Goal: Task Accomplishment & Management: Use online tool/utility

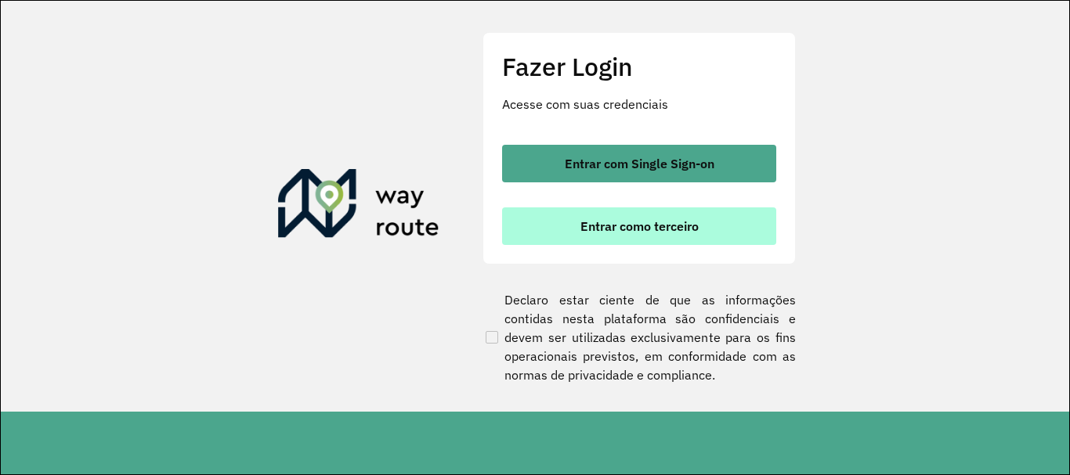
click at [616, 231] on span "Entrar como terceiro" at bounding box center [639, 226] width 118 height 13
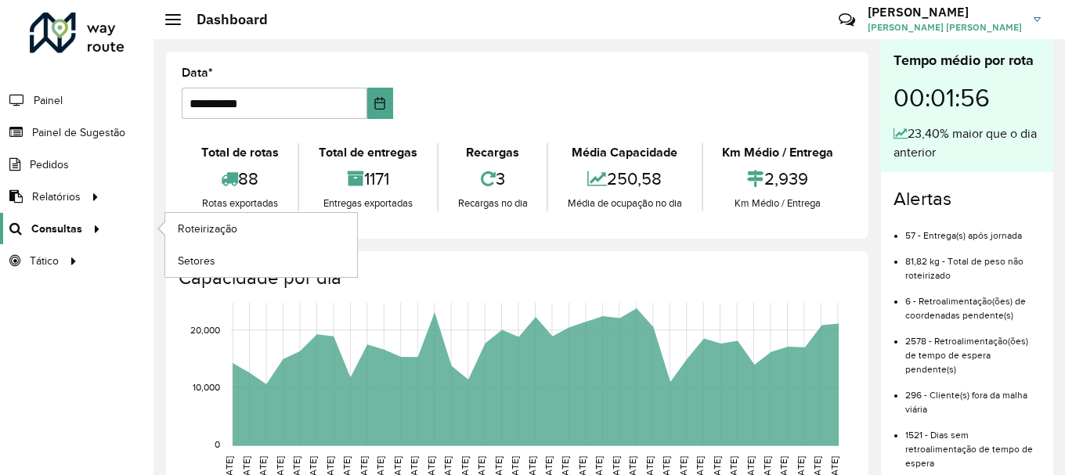
click at [88, 233] on icon at bounding box center [94, 228] width 13 height 24
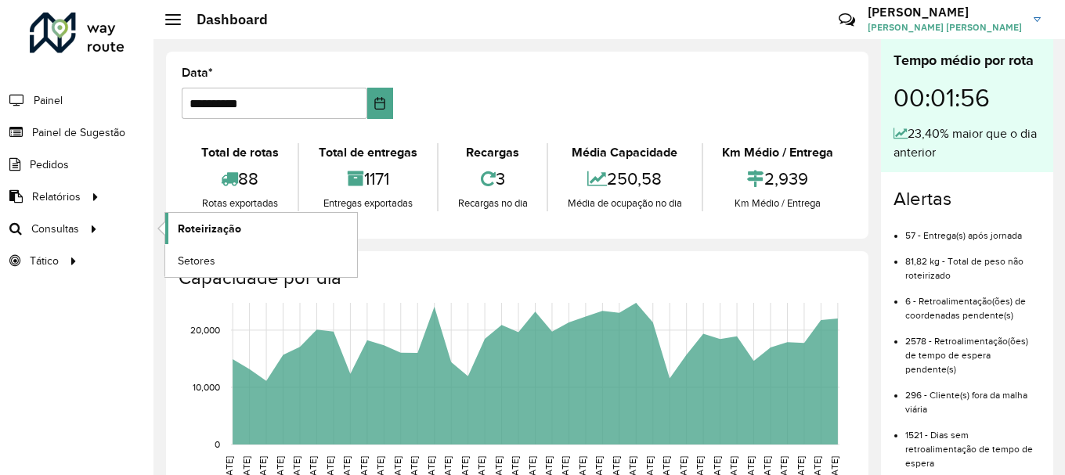
click at [176, 230] on link "Roteirização" at bounding box center [261, 228] width 192 height 31
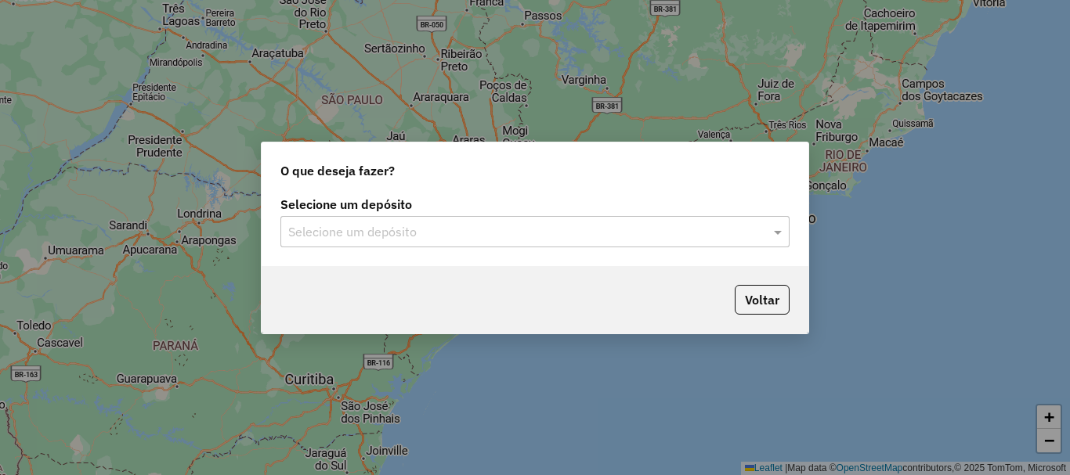
click at [479, 237] on input "text" at bounding box center [519, 232] width 462 height 19
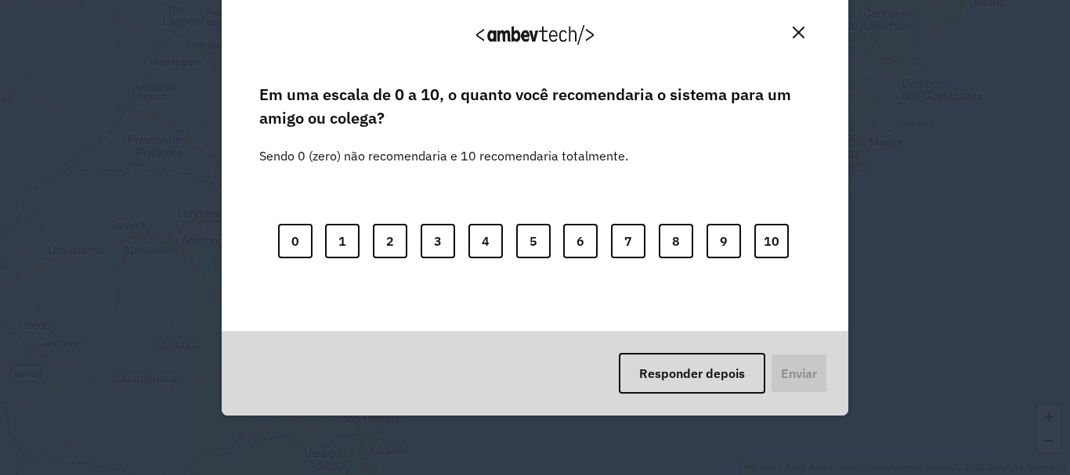
click at [432, 268] on body "Aguarde... Pop-up bloqueado! Seu navegador bloqueou automáticamente a abertura …" at bounding box center [535, 237] width 1070 height 475
click at [687, 236] on button "8" at bounding box center [676, 241] width 34 height 34
click at [785, 364] on button "Enviar" at bounding box center [797, 373] width 58 height 41
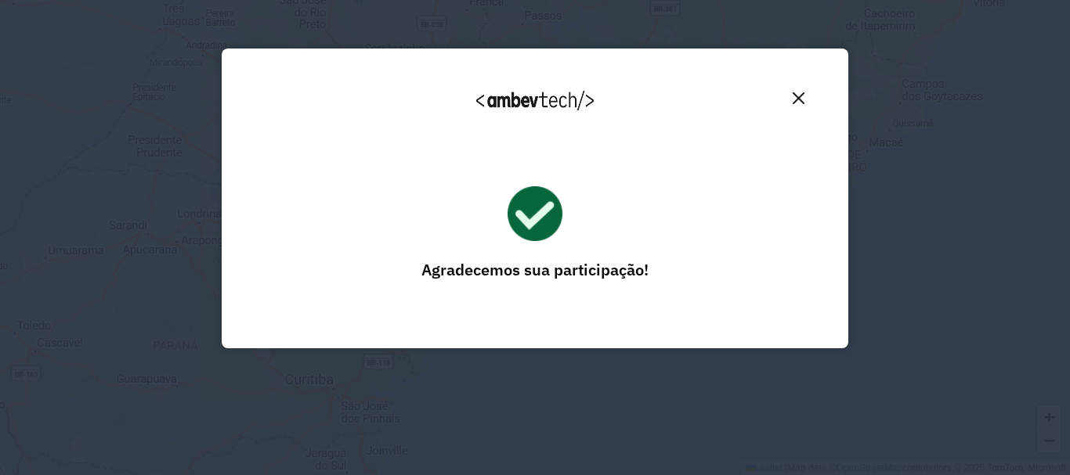
click at [790, 96] on button "Close" at bounding box center [798, 98] width 24 height 24
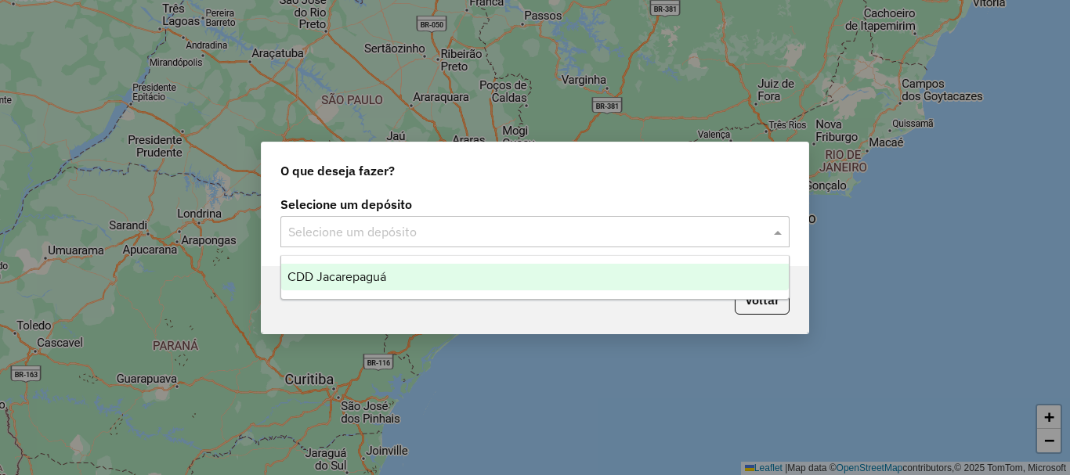
drag, startPoint x: 651, startPoint y: 233, endPoint x: 642, endPoint y: 230, distance: 9.2
click at [649, 233] on input "text" at bounding box center [519, 232] width 462 height 19
click at [530, 273] on div "CDD Jacarepaguá" at bounding box center [535, 277] width 508 height 27
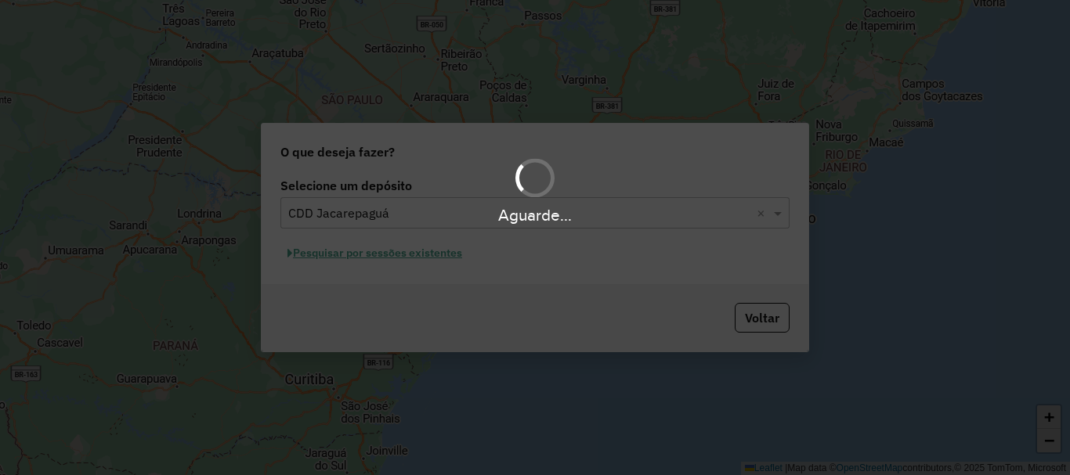
click at [454, 256] on div "Aguarde..." at bounding box center [535, 237] width 1070 height 475
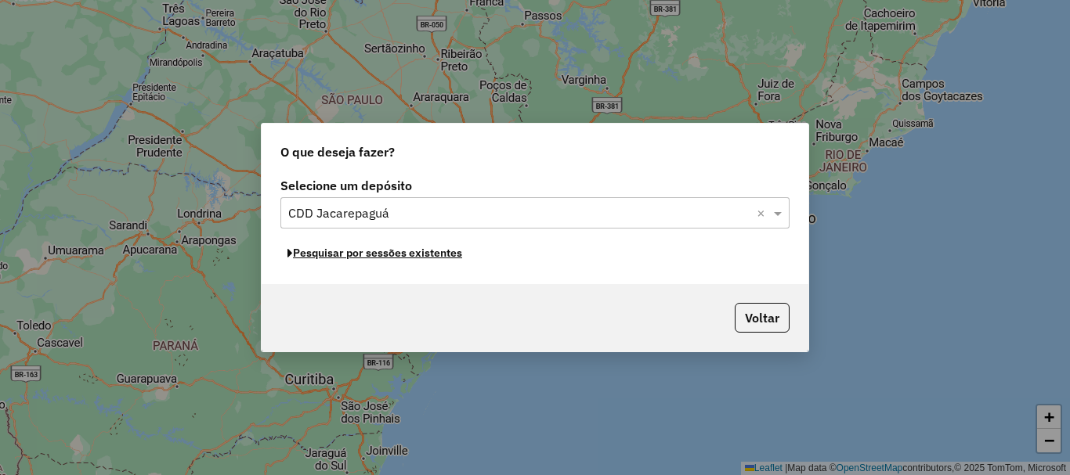
click at [454, 256] on button "Pesquisar por sessões existentes" at bounding box center [374, 253] width 189 height 24
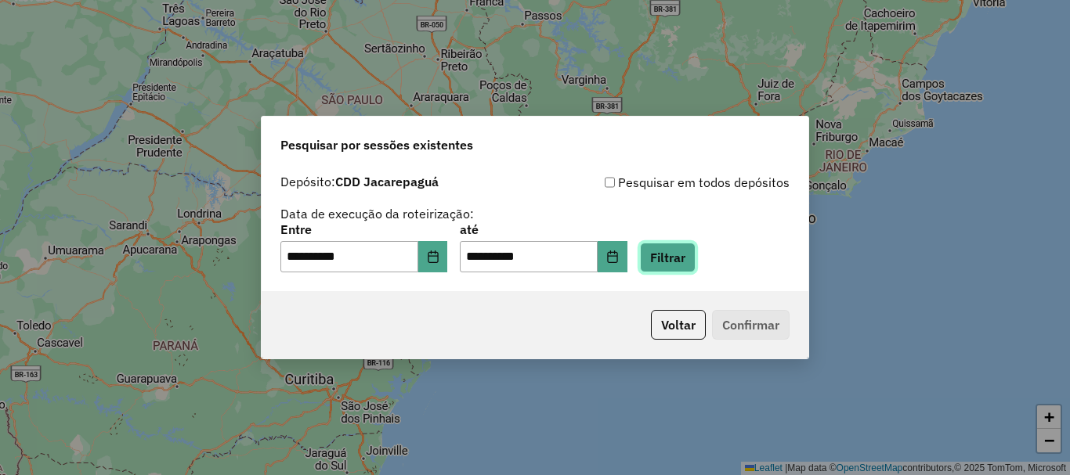
click at [675, 257] on button "Filtrar" at bounding box center [668, 258] width 56 height 30
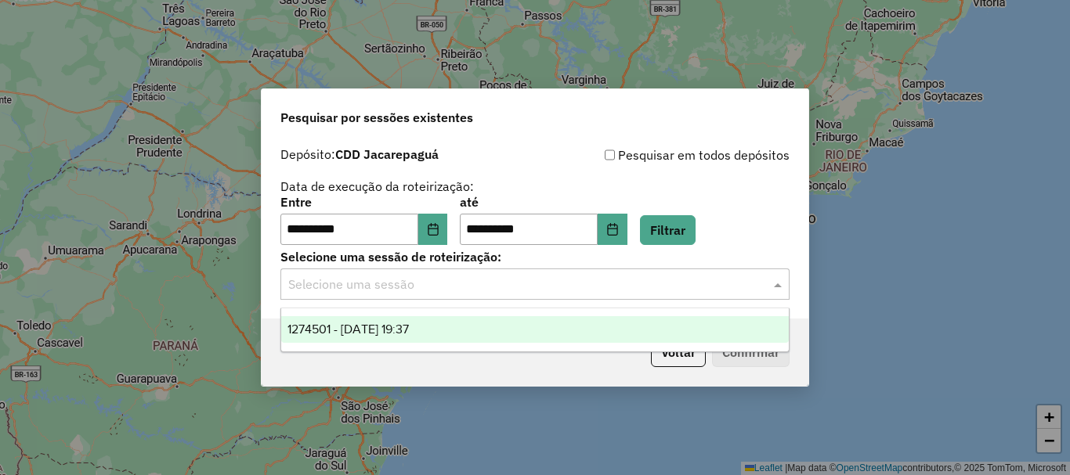
click at [452, 287] on input "text" at bounding box center [519, 285] width 462 height 19
click at [452, 325] on div "1274501 - 12/09/2025 19:37" at bounding box center [535, 329] width 508 height 27
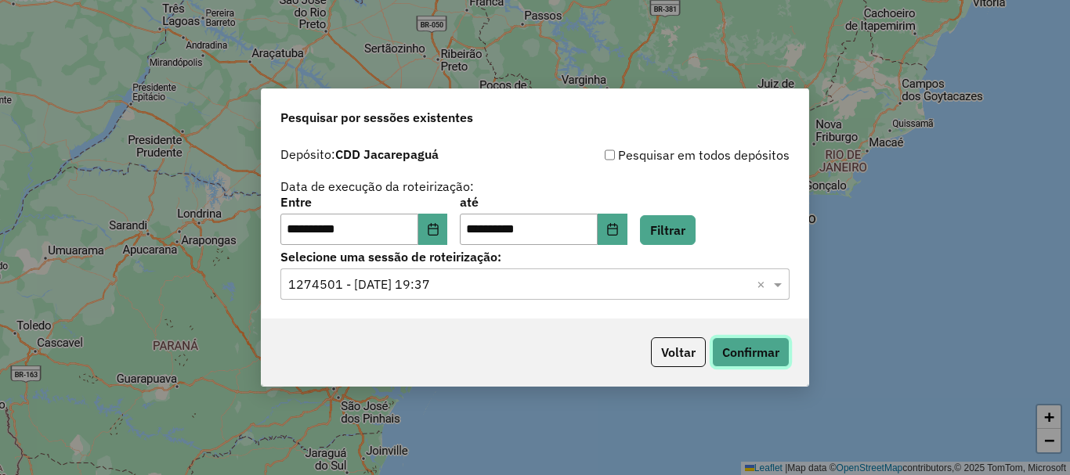
click at [736, 356] on button "Confirmar" at bounding box center [751, 353] width 78 height 30
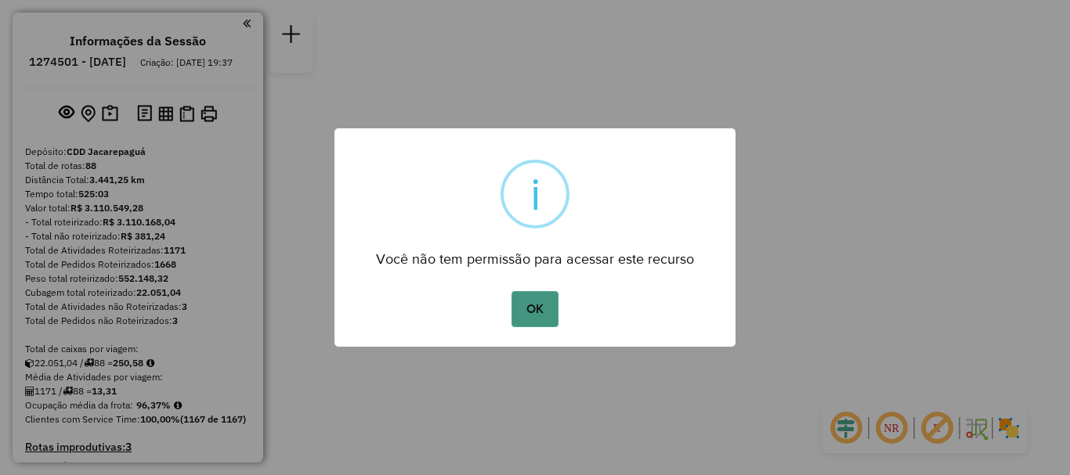
click at [512, 299] on button "OK" at bounding box center [535, 309] width 46 height 36
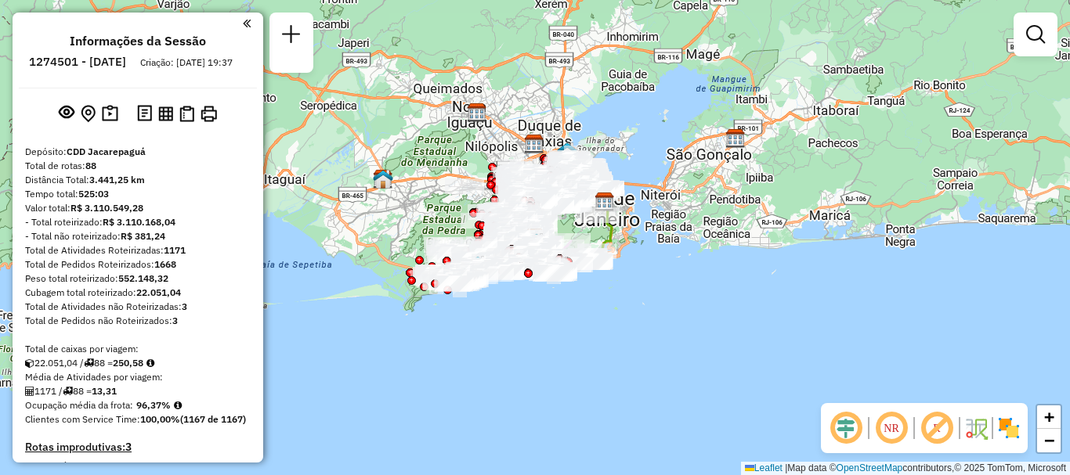
scroll to position [7252, 0]
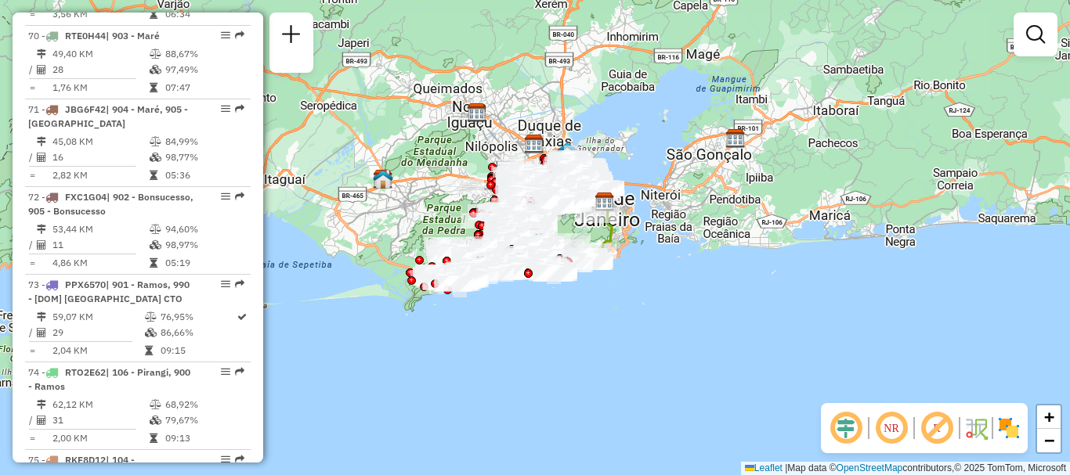
select select "**********"
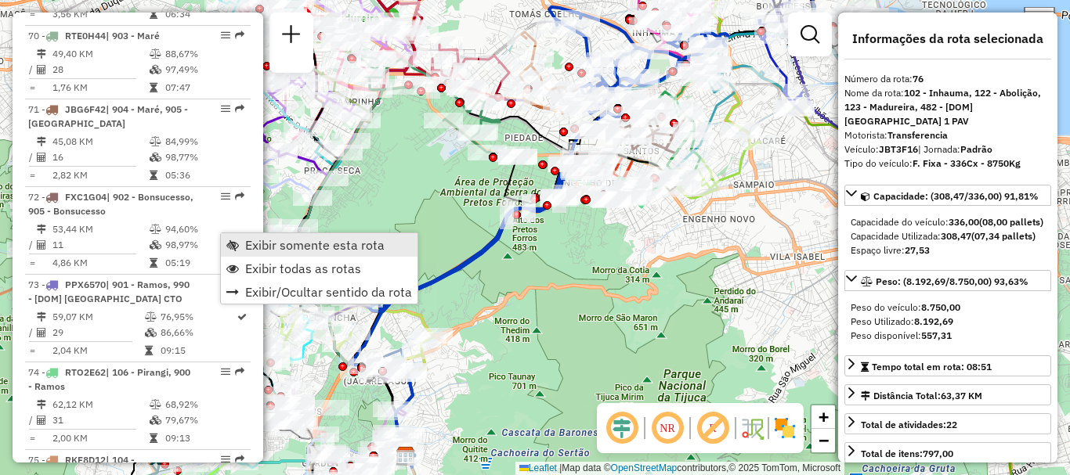
click at [239, 255] on link "Exibir somente esta rota" at bounding box center [319, 245] width 197 height 24
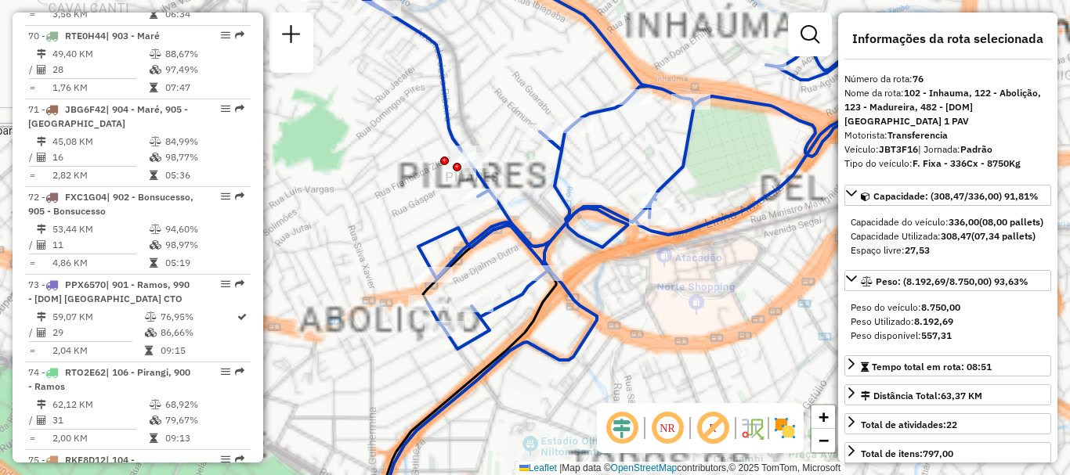
drag, startPoint x: 609, startPoint y: 58, endPoint x: 566, endPoint y: 107, distance: 65.0
click at [566, 107] on icon at bounding box center [659, 156] width 694 height 386
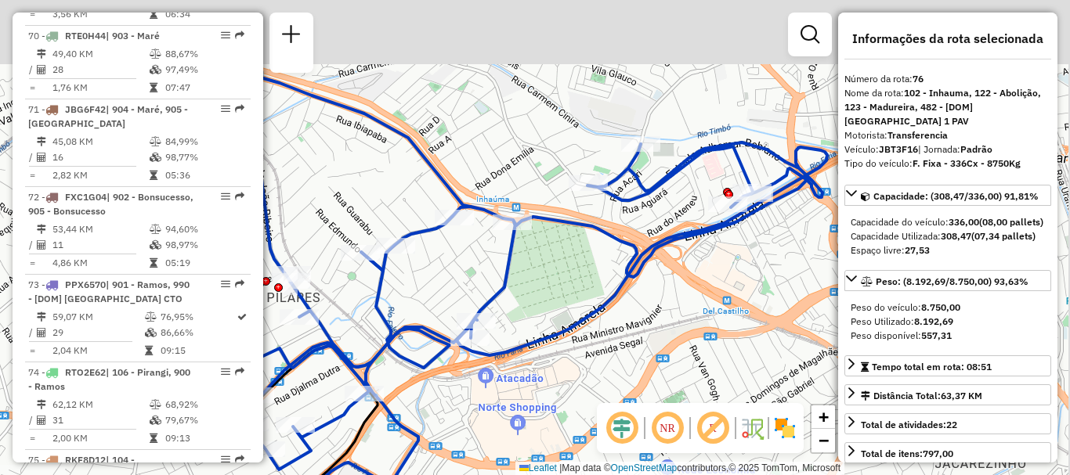
drag, startPoint x: 680, startPoint y: 134, endPoint x: 513, endPoint y: 263, distance: 211.1
click at [513, 263] on div "Janela de atendimento Grade de atendimento Capacidade Transportadoras Veículos …" at bounding box center [535, 237] width 1070 height 475
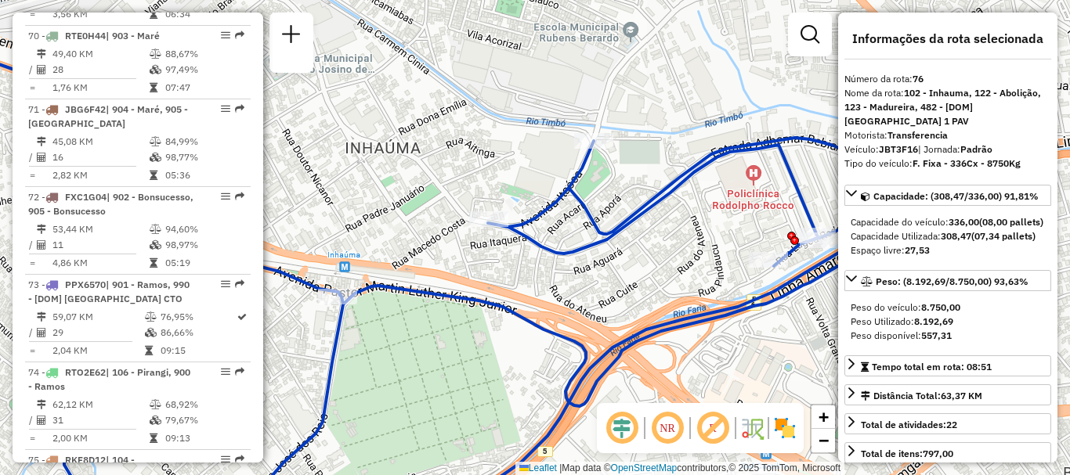
drag, startPoint x: 627, startPoint y: 190, endPoint x: 523, endPoint y: 190, distance: 103.4
click at [523, 190] on div "Janela de atendimento Grade de atendimento Capacidade Transportadoras Veículos …" at bounding box center [535, 237] width 1070 height 475
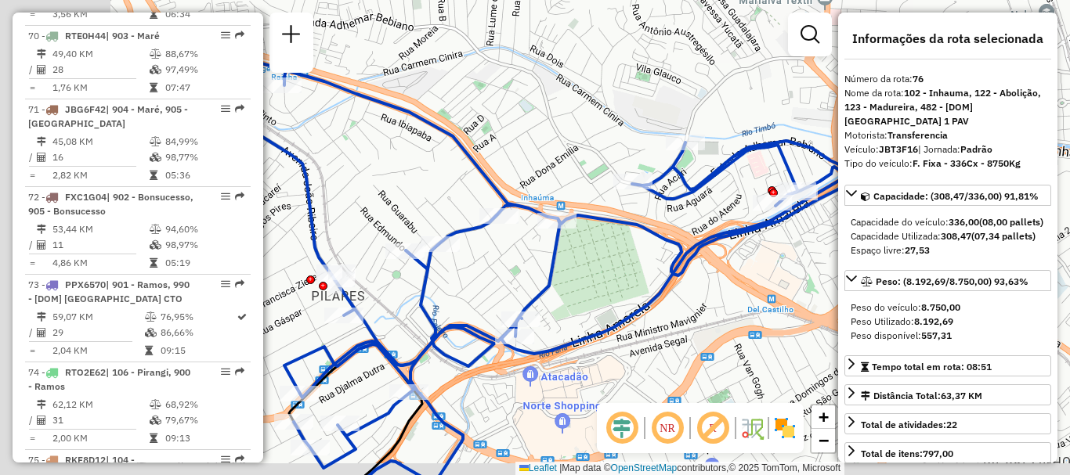
drag, startPoint x: 605, startPoint y: 244, endPoint x: 663, endPoint y: 225, distance: 61.9
click at [663, 225] on div "Janela de atendimento Grade de atendimento Capacidade Transportadoras Veículos …" at bounding box center [535, 237] width 1070 height 475
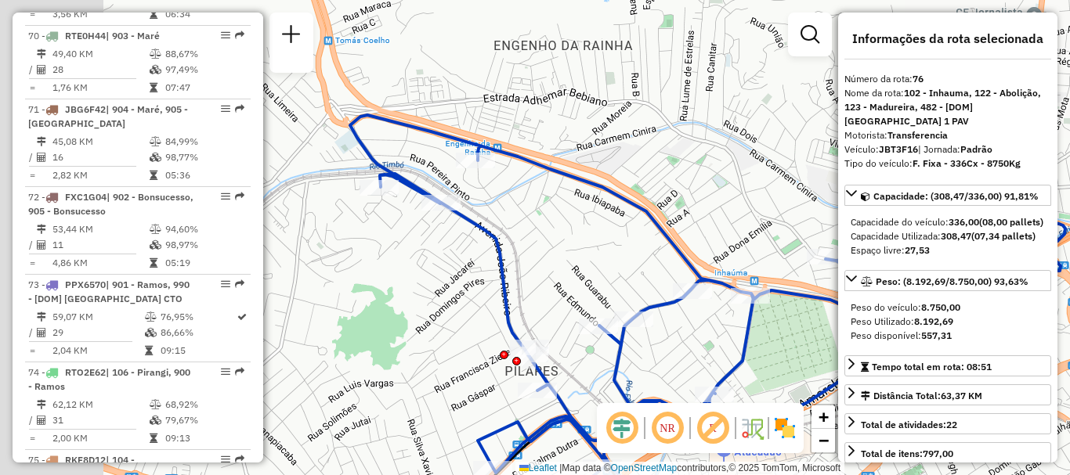
drag, startPoint x: 468, startPoint y: 197, endPoint x: 660, endPoint y: 273, distance: 206.1
click at [660, 273] on div "Rota 76 - Placa JBT3F16 55063240 - KELLY CRISTINA PEIXO Janela de atendimento G…" at bounding box center [535, 237] width 1070 height 475
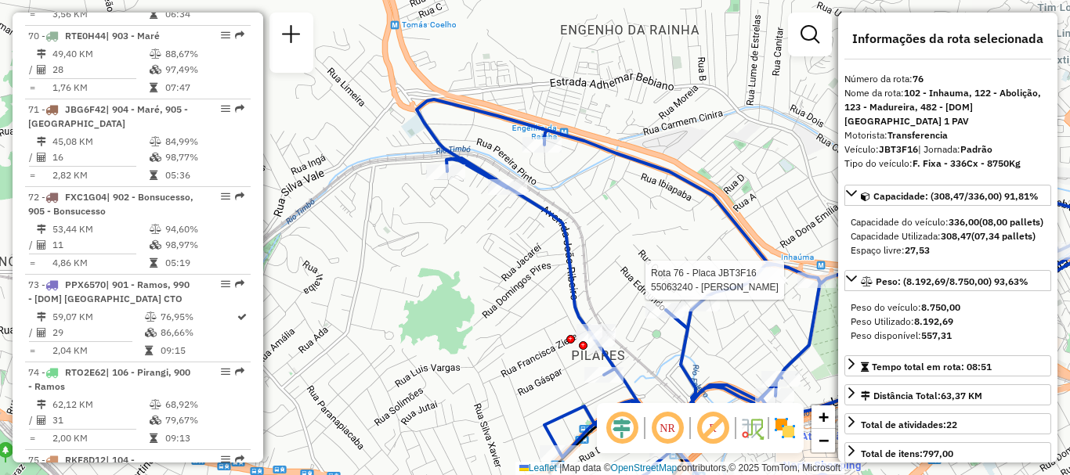
drag, startPoint x: 602, startPoint y: 313, endPoint x: 563, endPoint y: 251, distance: 72.8
click at [563, 251] on icon at bounding box center [774, 298] width 715 height 398
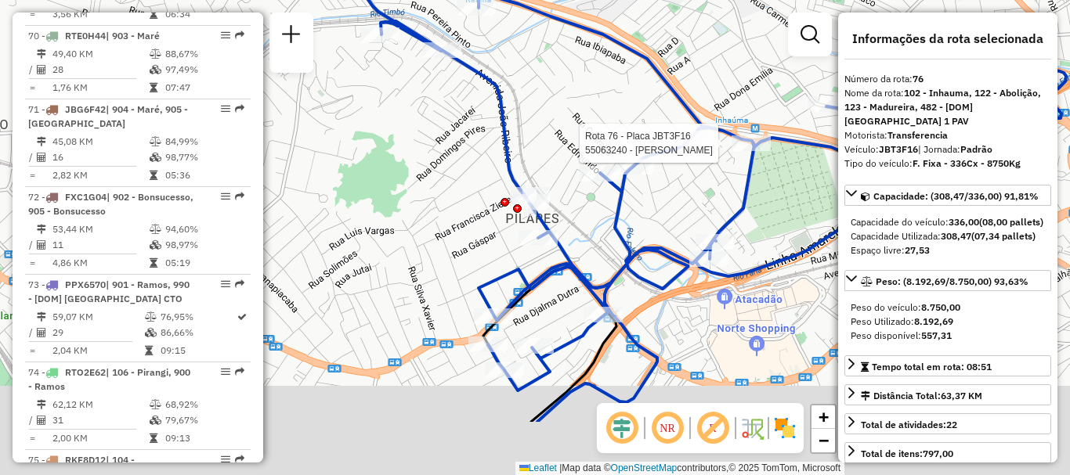
drag, startPoint x: 559, startPoint y: 370, endPoint x: 511, endPoint y: 255, distance: 124.3
click at [511, 255] on icon at bounding box center [708, 176] width 715 height 428
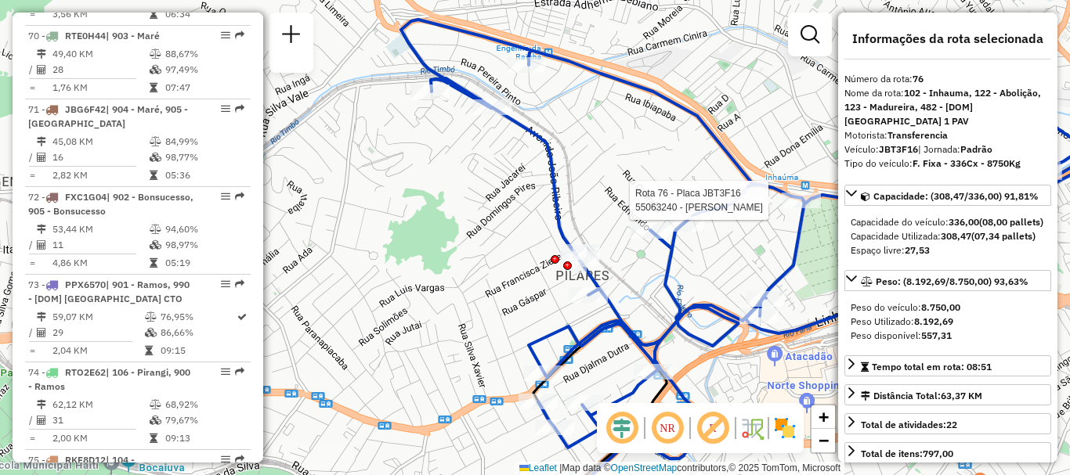
drag, startPoint x: 585, startPoint y: 78, endPoint x: 548, endPoint y: 99, distance: 42.9
click at [548, 99] on div "Rota 76 - Placa JBT3F16 55063240 - KELLY CRISTINA PEIXO Janela de atendimento G…" at bounding box center [535, 237] width 1070 height 475
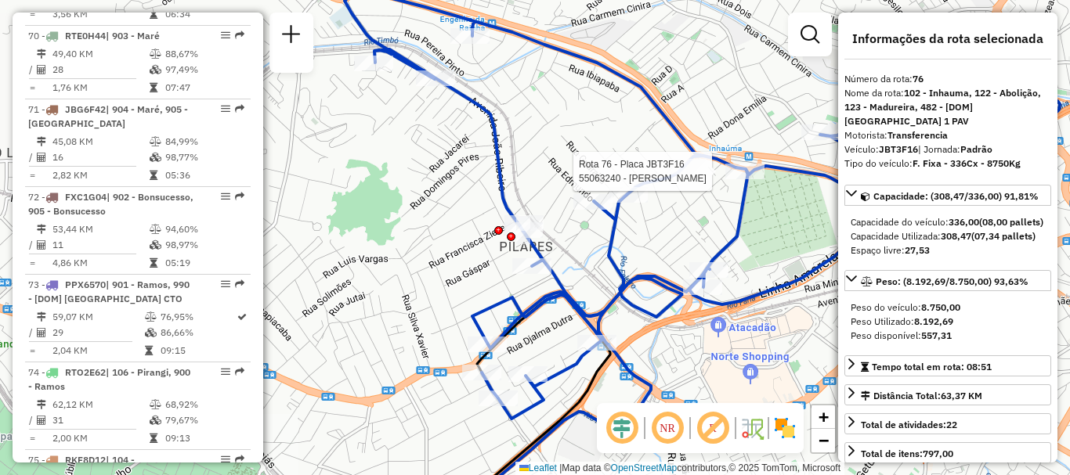
drag, startPoint x: 674, startPoint y: 255, endPoint x: 627, endPoint y: 228, distance: 54.0
click at [627, 228] on div "Rota 76 - Placa JBT3F16 55063240 - KELLY CRISTINA PEIXO Janela de atendimento G…" at bounding box center [535, 237] width 1070 height 475
click at [114, 454] on span "| 104 - Olaria, 122 - Abolição, 123 - Madureira" at bounding box center [111, 474] width 166 height 40
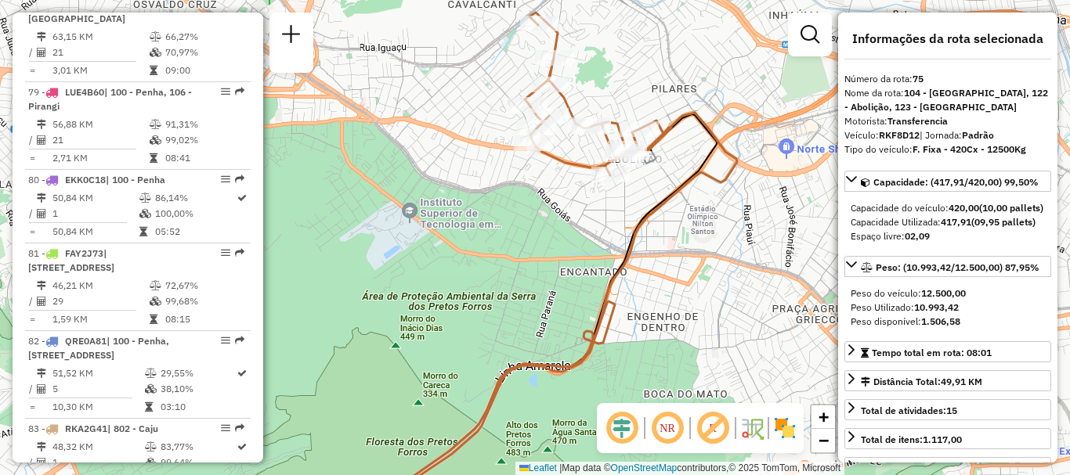
scroll to position [5687, 0]
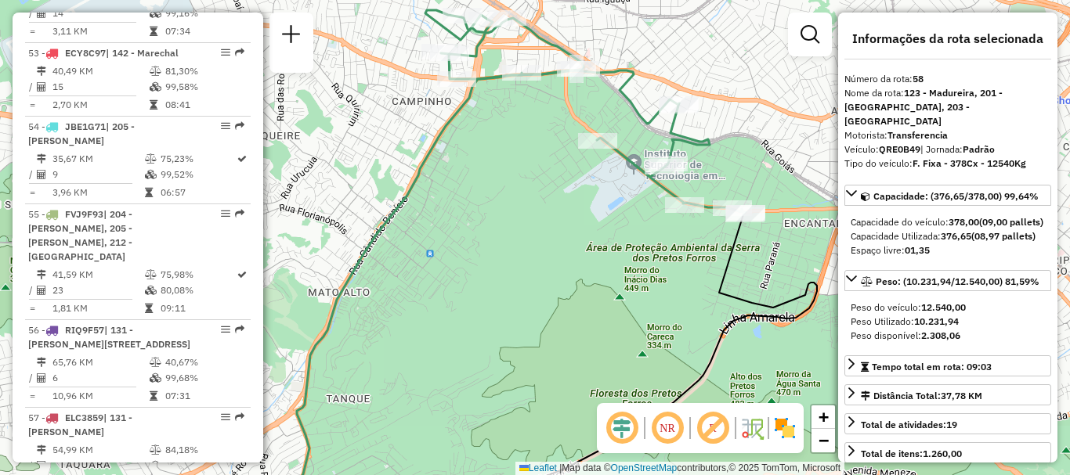
drag, startPoint x: 656, startPoint y: 144, endPoint x: 626, endPoint y: 125, distance: 35.9
click at [626, 125] on div "Janela de atendimento Grade de atendimento Capacidade Transportadoras Veículos …" at bounding box center [535, 237] width 1070 height 475
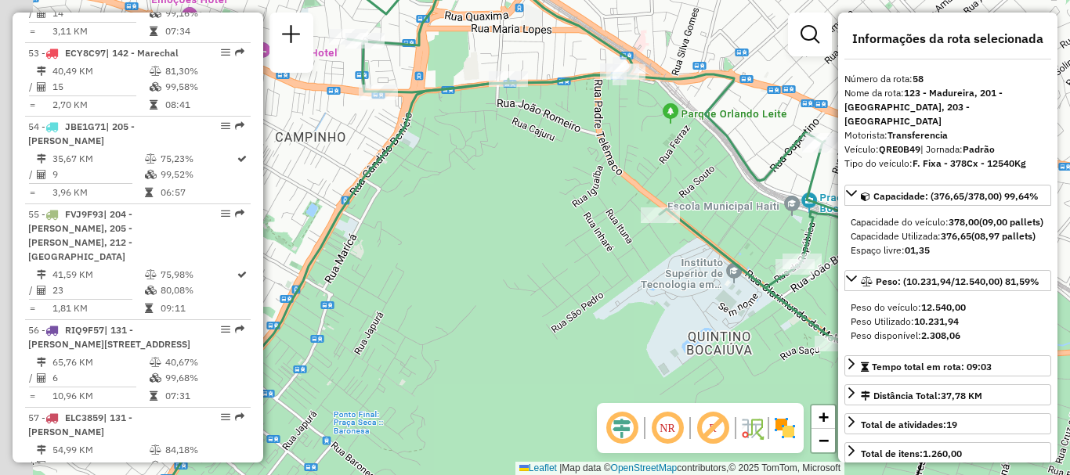
drag, startPoint x: 544, startPoint y: 78, endPoint x: 580, endPoint y: 91, distance: 38.2
click at [580, 91] on div "Janela de atendimento Grade de atendimento Capacidade Transportadoras Veículos …" at bounding box center [535, 237] width 1070 height 475
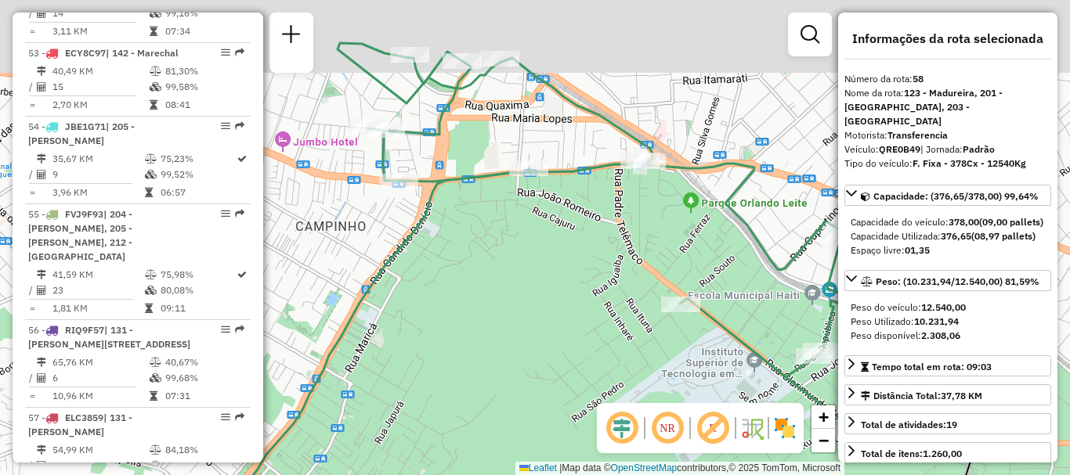
drag, startPoint x: 405, startPoint y: 67, endPoint x: 425, endPoint y: 156, distance: 91.6
click at [425, 156] on div "Janela de atendimento Grade de atendimento Capacidade Transportadoras Veículos …" at bounding box center [535, 237] width 1070 height 475
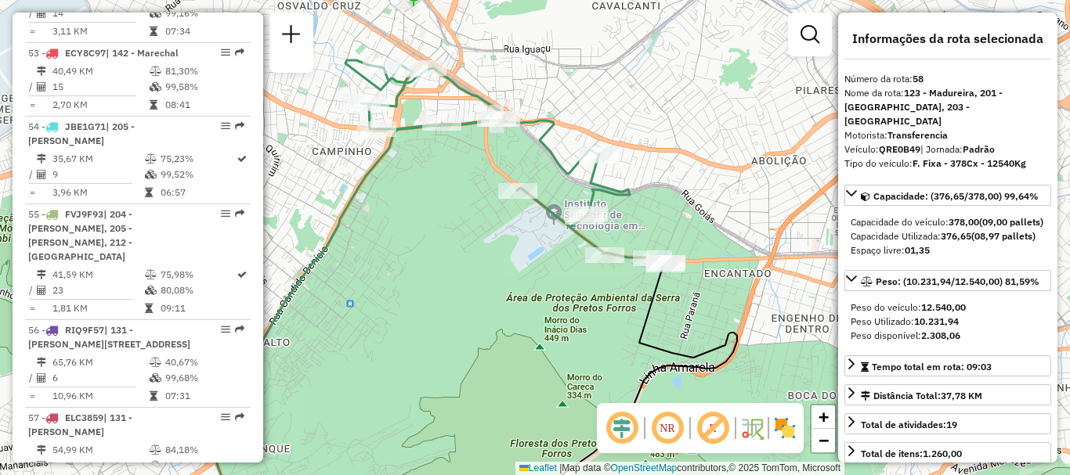
drag, startPoint x: 518, startPoint y: 183, endPoint x: 461, endPoint y: 143, distance: 69.1
click at [461, 143] on div "Janela de atendimento Grade de atendimento Capacidade Transportadoras Veículos …" at bounding box center [535, 237] width 1070 height 475
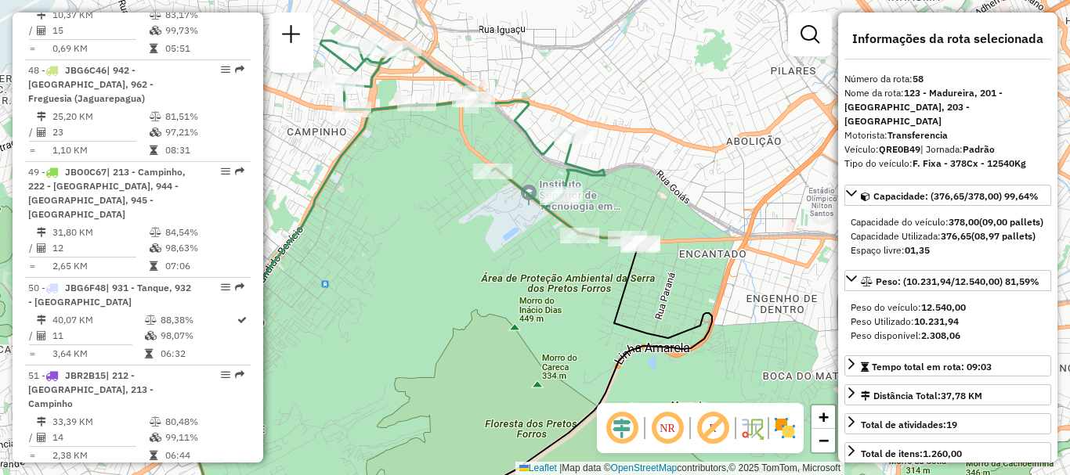
scroll to position [5161, 0]
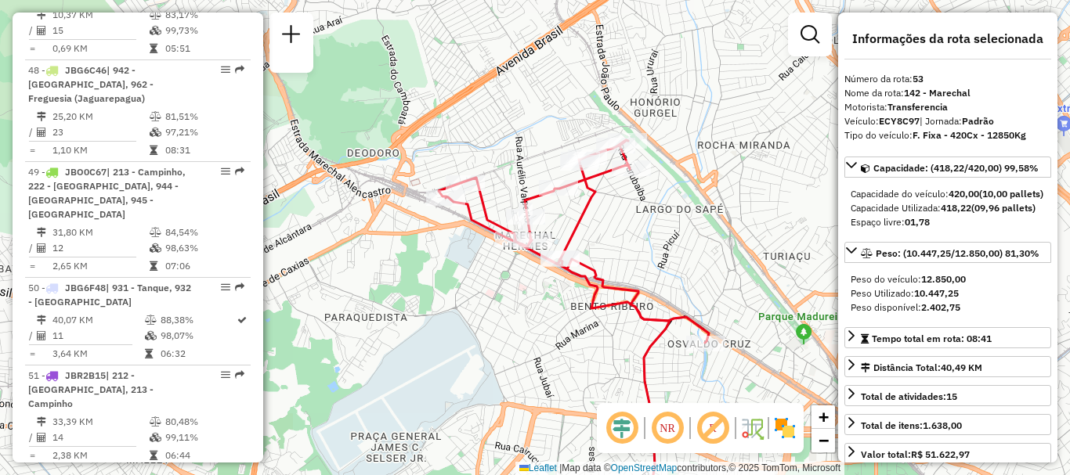
scroll to position [5599, 0]
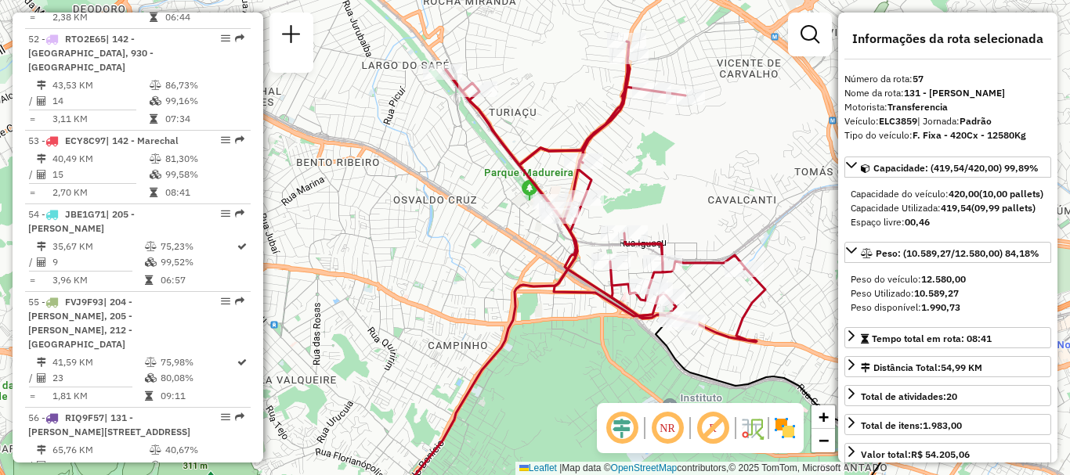
drag, startPoint x: 564, startPoint y: 146, endPoint x: 556, endPoint y: 161, distance: 16.8
click at [556, 161] on icon at bounding box center [606, 192] width 320 height 301
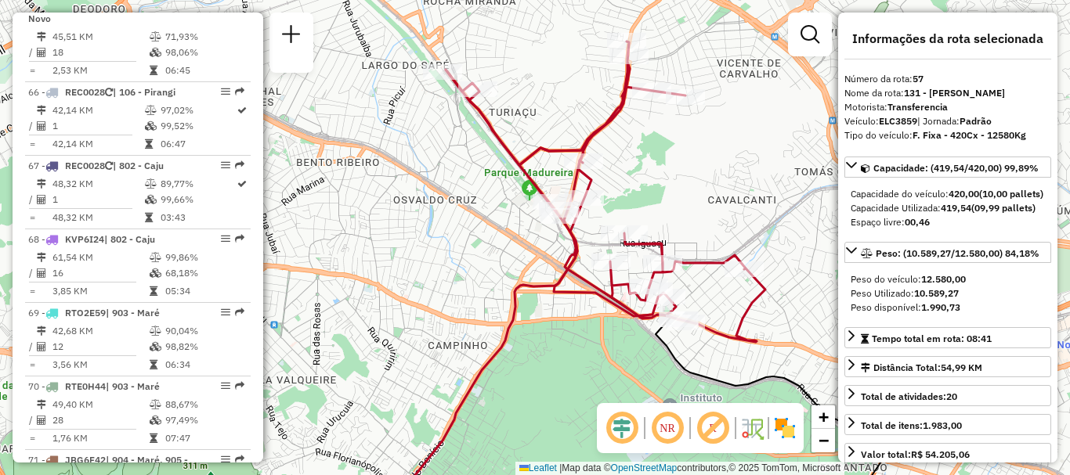
scroll to position [5322, 0]
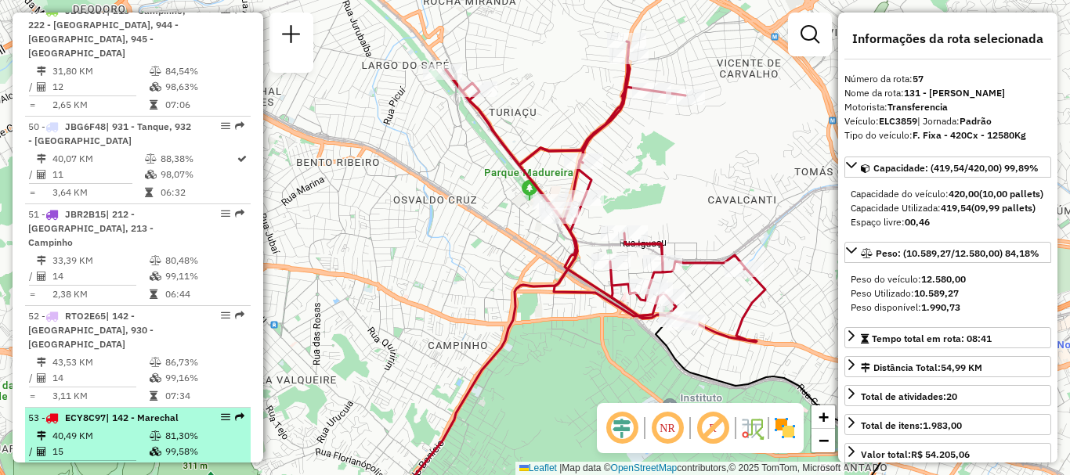
click at [149, 462] on td at bounding box center [157, 470] width 16 height 16
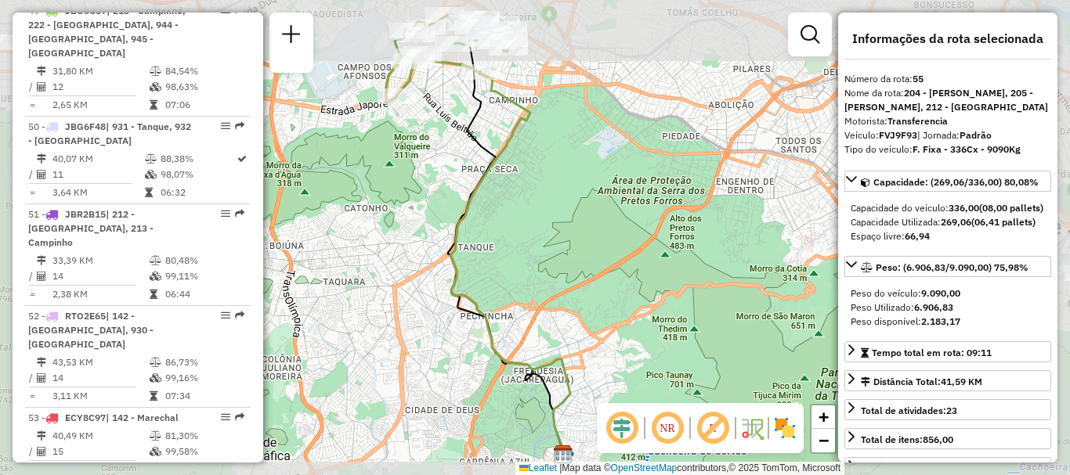
drag, startPoint x: 498, startPoint y: 64, endPoint x: 545, endPoint y: 82, distance: 50.3
click at [545, 82] on div "Janela de atendimento Grade de atendimento Capacidade Transportadoras Veículos …" at bounding box center [535, 237] width 1070 height 475
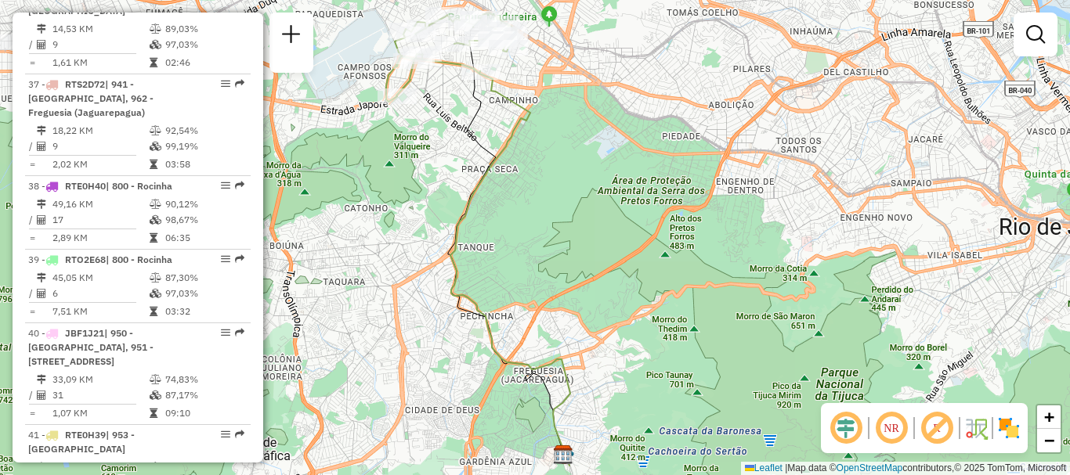
scroll to position [5877, 0]
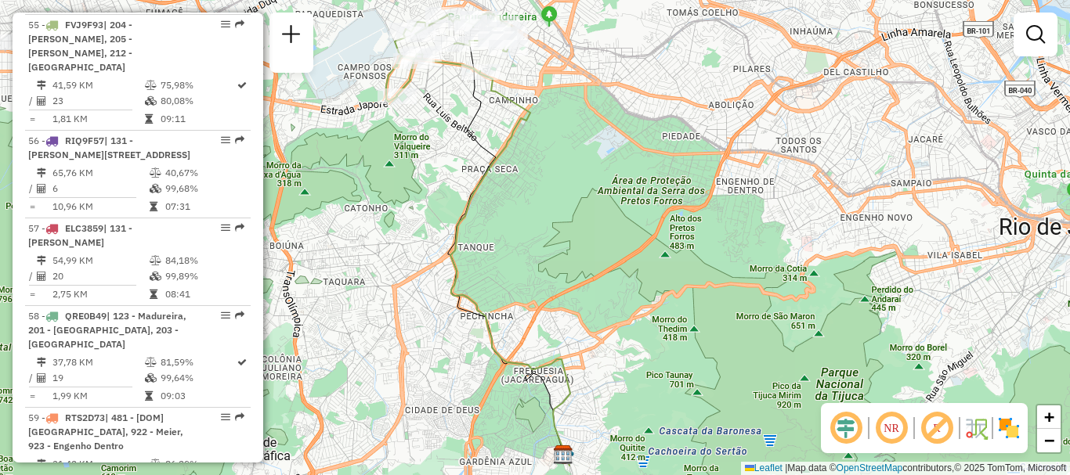
select select "**********"
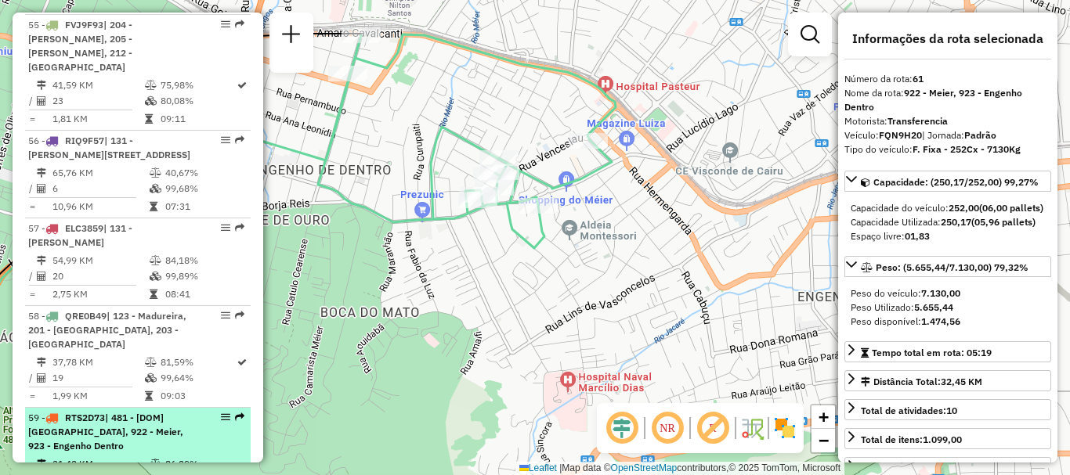
click at [56, 414] on icon at bounding box center [51, 418] width 13 height 9
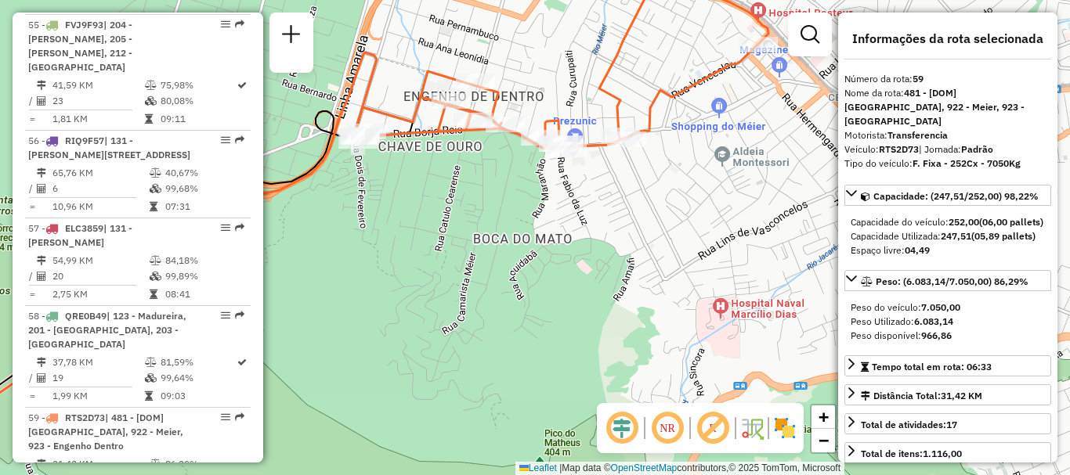
scroll to position [5512, 0]
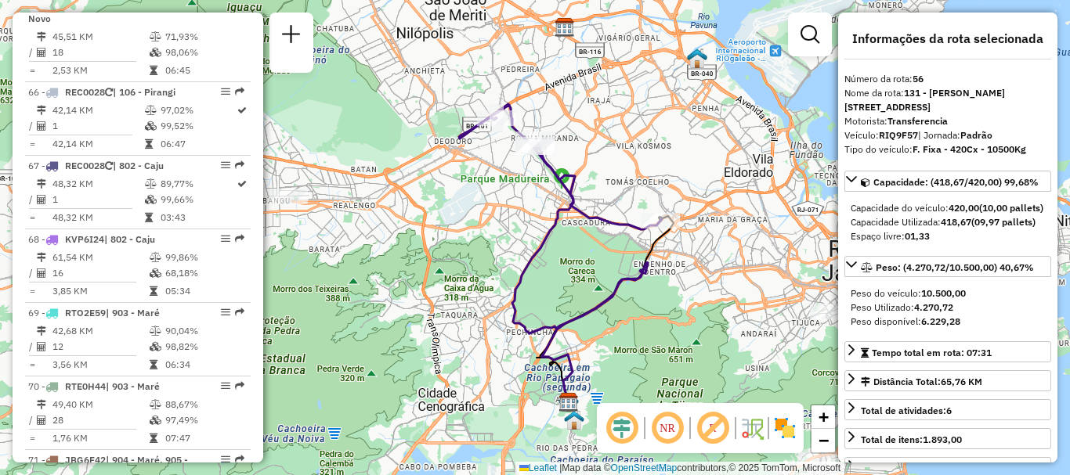
scroll to position [5322, 0]
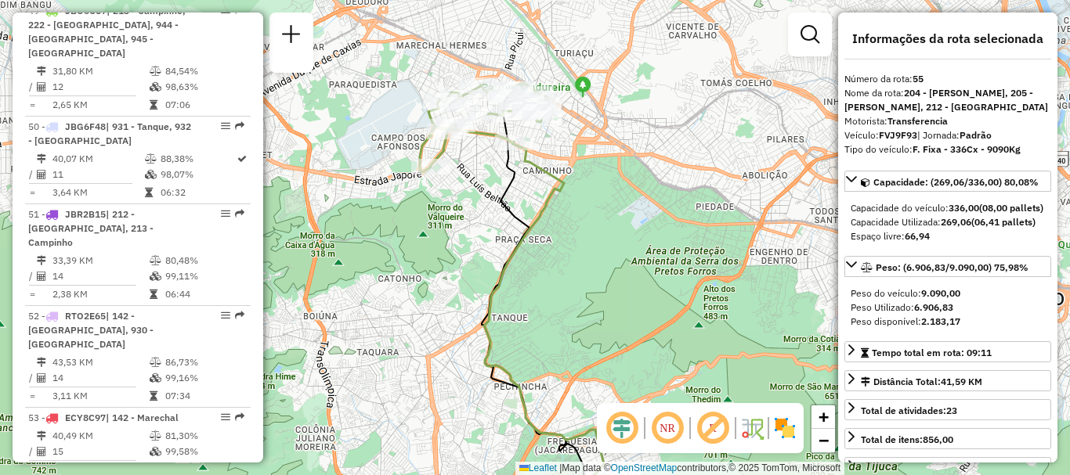
drag, startPoint x: 488, startPoint y: 94, endPoint x: 465, endPoint y: 158, distance: 68.4
click at [465, 158] on div "Janela de atendimento Grade de atendimento Capacidade Transportadoras Veículos …" at bounding box center [535, 237] width 1070 height 475
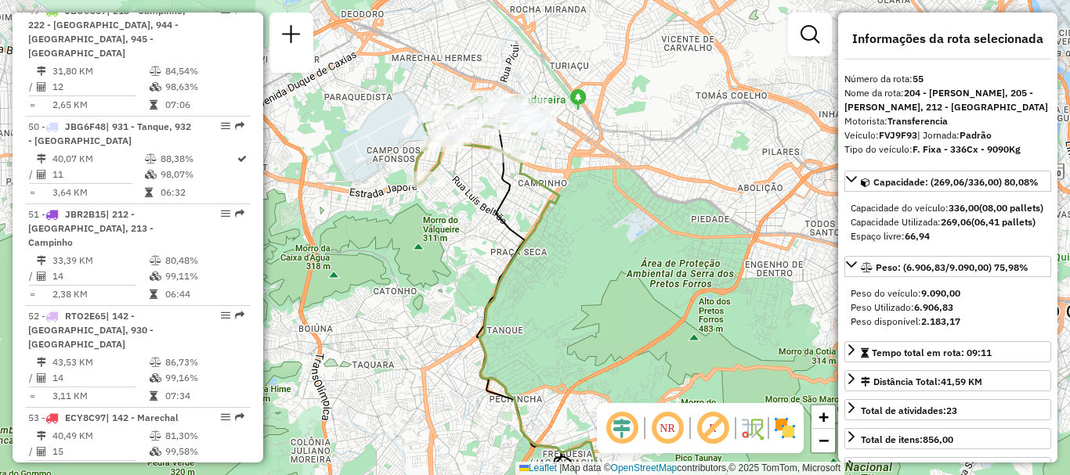
scroll to position [5964, 0]
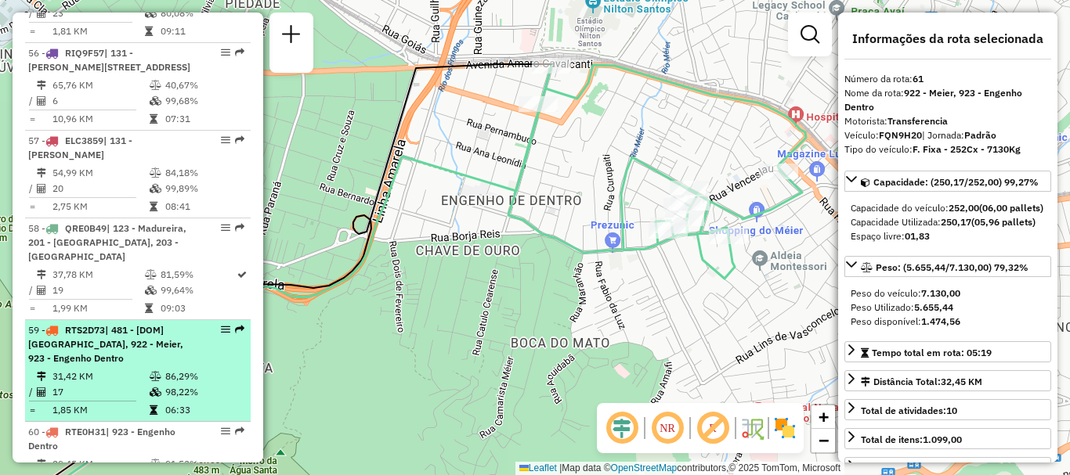
click at [128, 324] on div "59 - RTS2D73 | 481 - [DOM] Vila Isabel CTO, 922 - Meier, 923 - Engenho Dentro" at bounding box center [111, 345] width 166 height 42
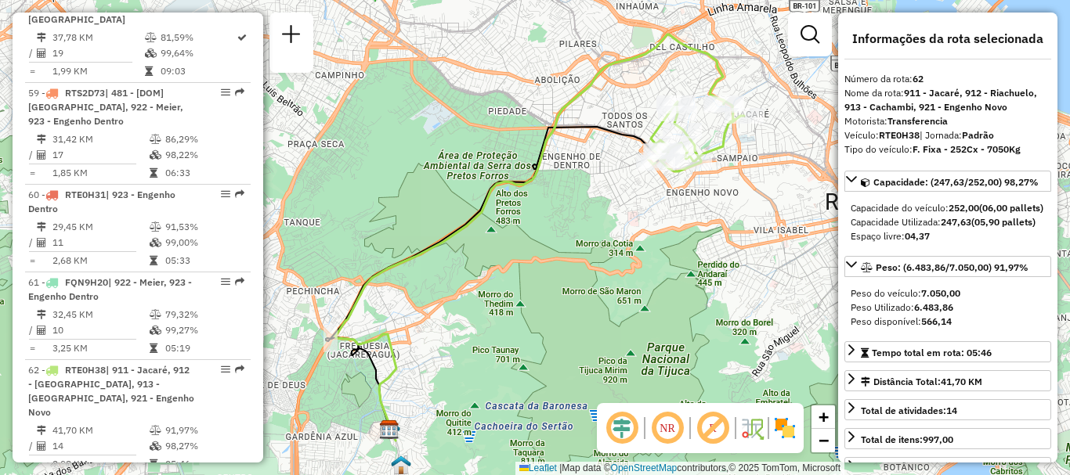
scroll to position [4532, 0]
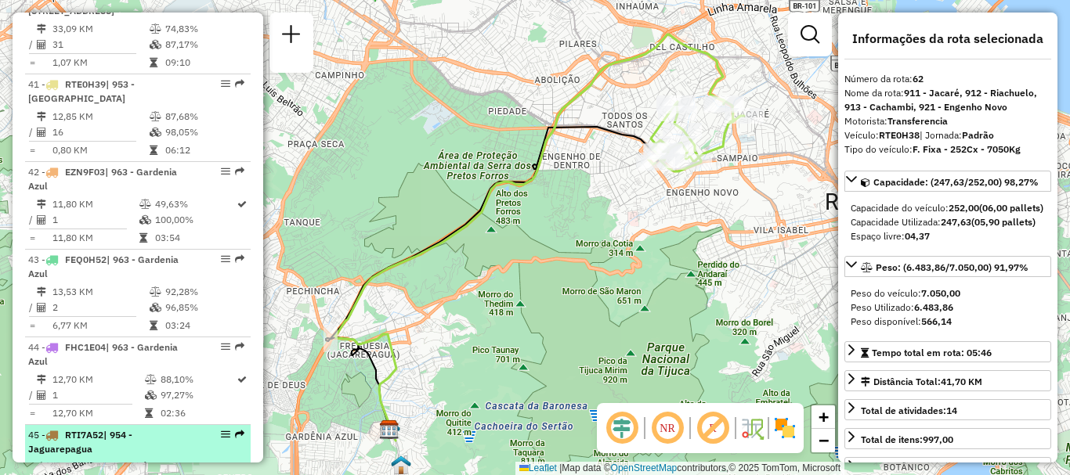
click at [185, 460] on td "98,11%" at bounding box center [194, 468] width 81 height 16
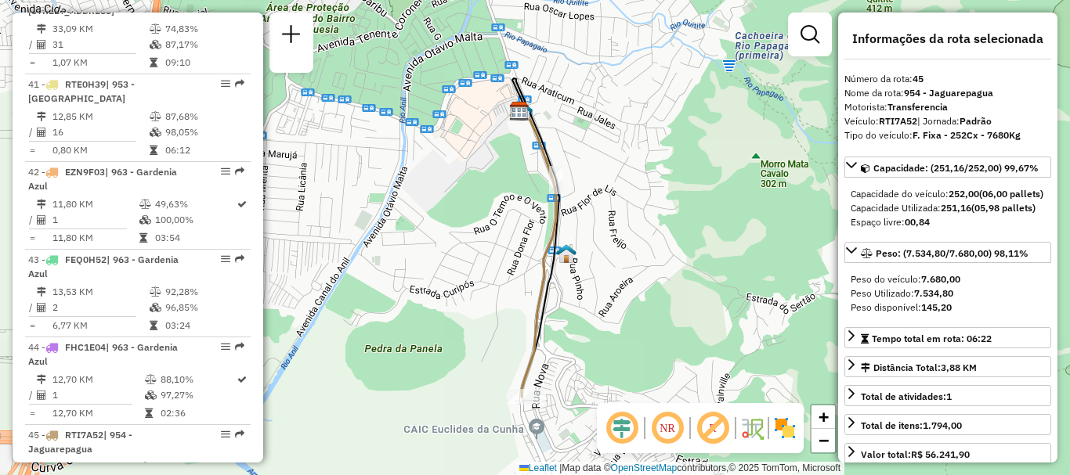
scroll to position [5322, 0]
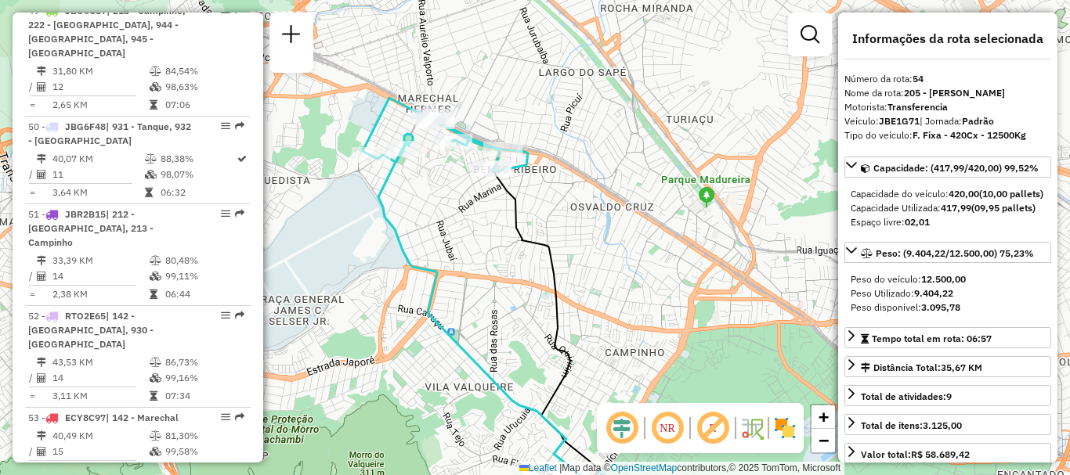
scroll to position [5877, 0]
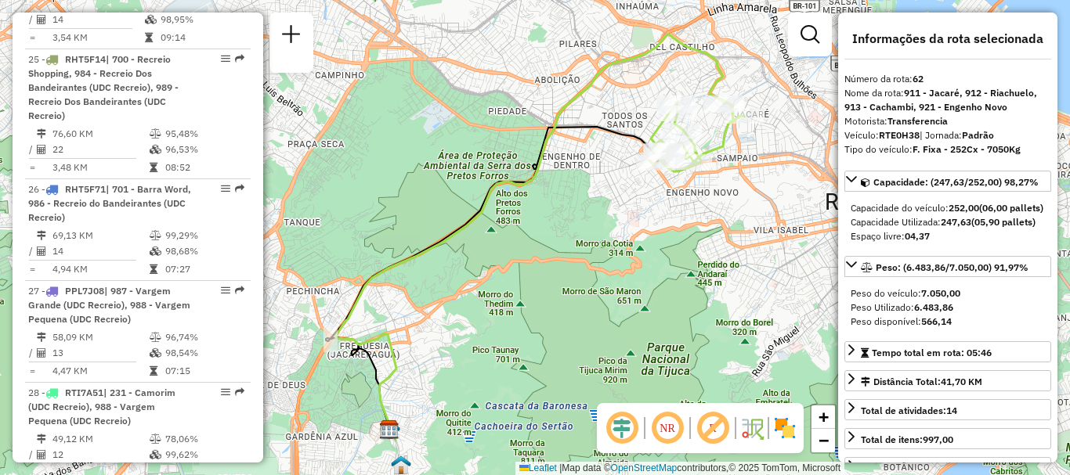
scroll to position [4532, 0]
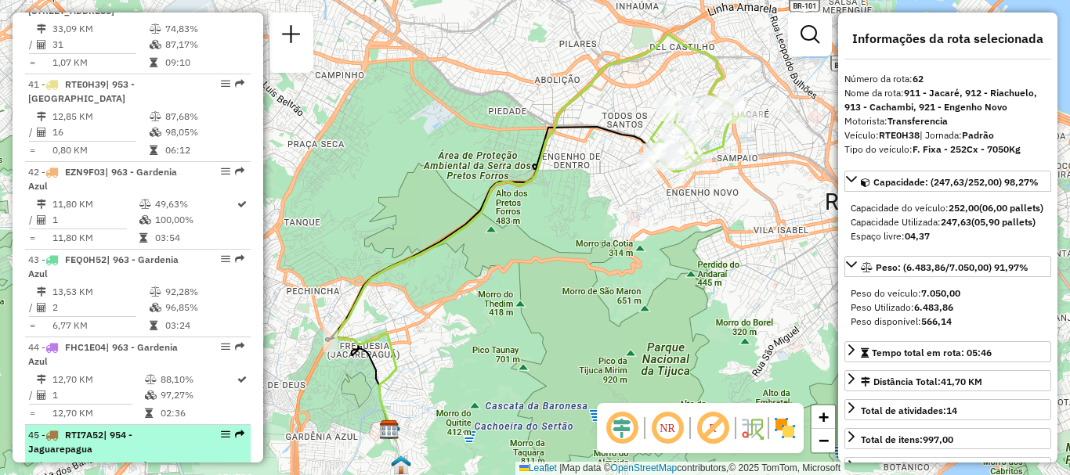
click at [196, 428] on div "45 - RTI7A52 | 954 - Jaguarepagua" at bounding box center [137, 442] width 219 height 28
